Goal: Find specific page/section: Find specific page/section

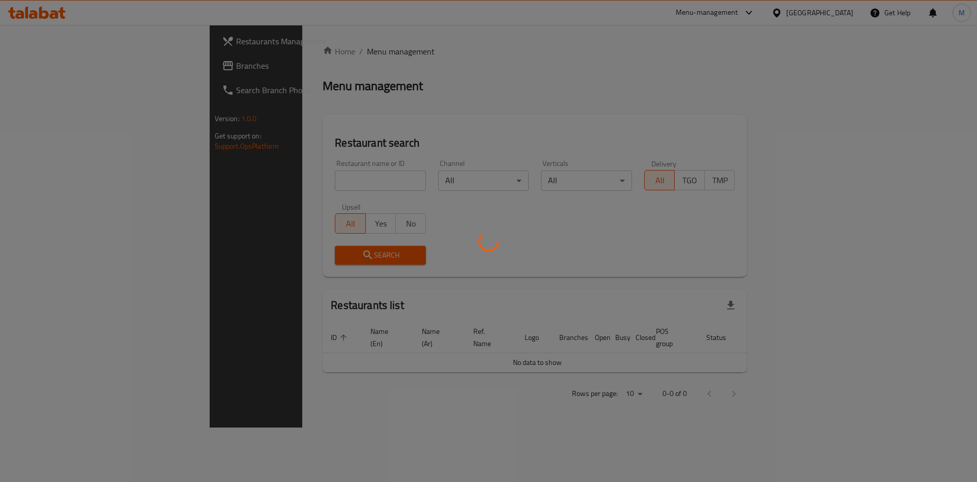
click at [285, 185] on div at bounding box center [488, 241] width 977 height 482
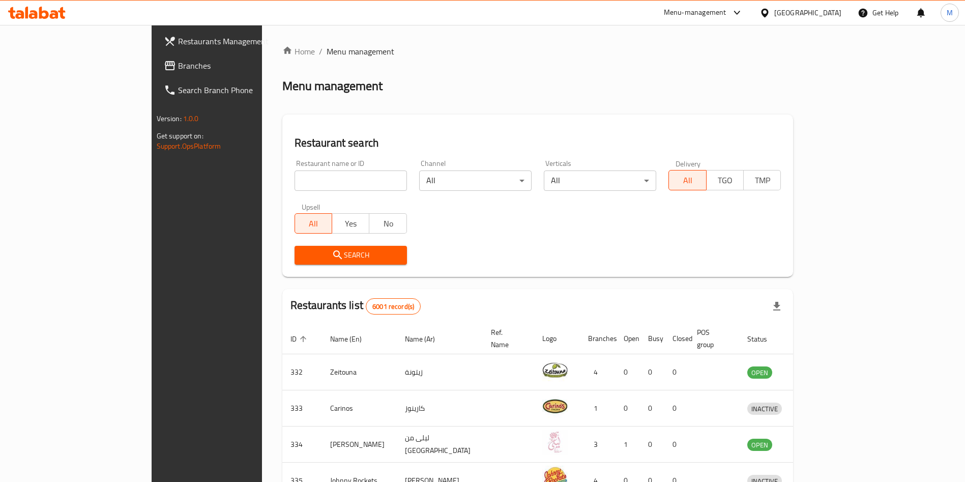
drag, startPoint x: 0, startPoint y: 0, endPoint x: 285, endPoint y: 185, distance: 339.5
click at [295, 185] on input "search" at bounding box center [351, 180] width 112 height 20
type input "sumo"
click button "Search" at bounding box center [351, 255] width 112 height 19
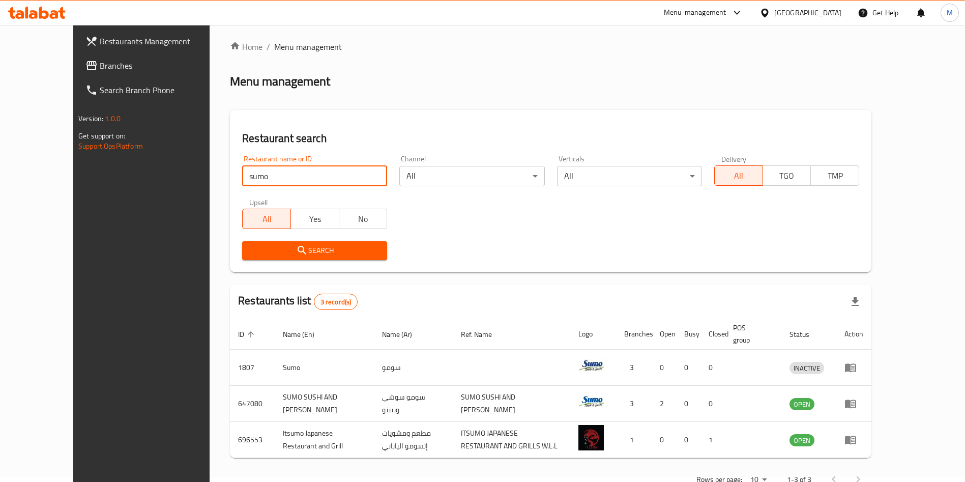
scroll to position [36, 0]
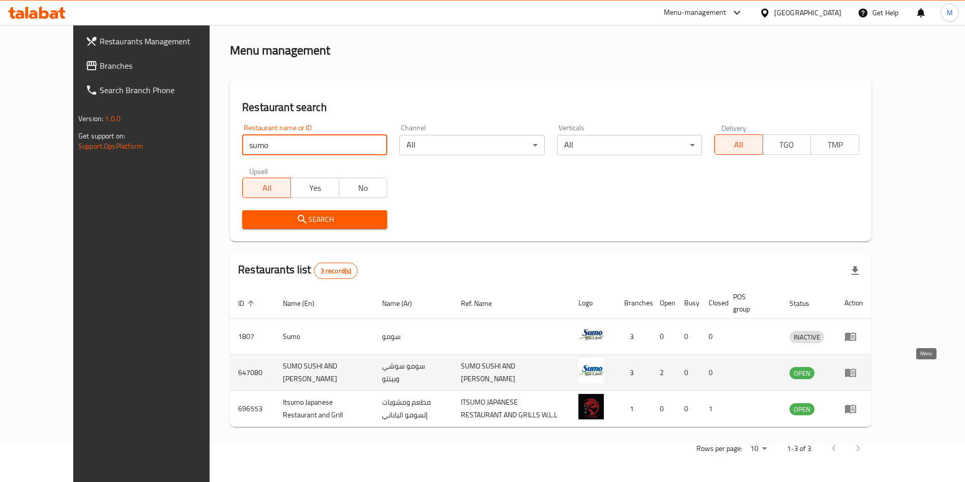
click at [863, 373] on link "enhanced table" at bounding box center [854, 372] width 19 height 12
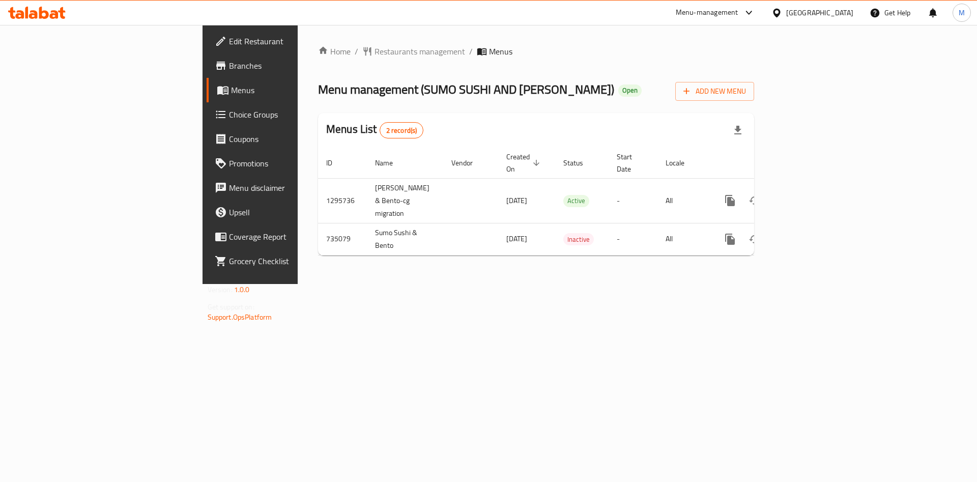
click at [229, 60] on span "Branches" at bounding box center [293, 66] width 129 height 12
